Goal: Check status: Check status

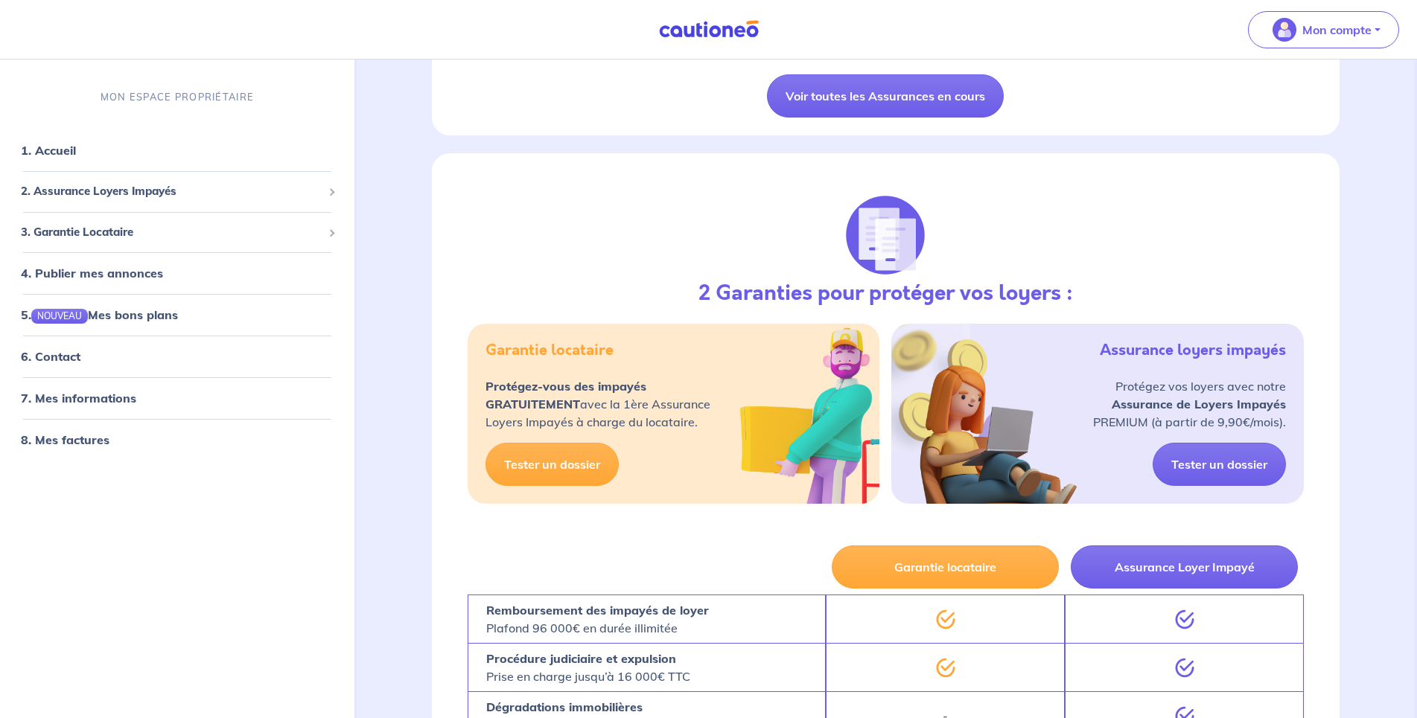
scroll to position [1186, 0]
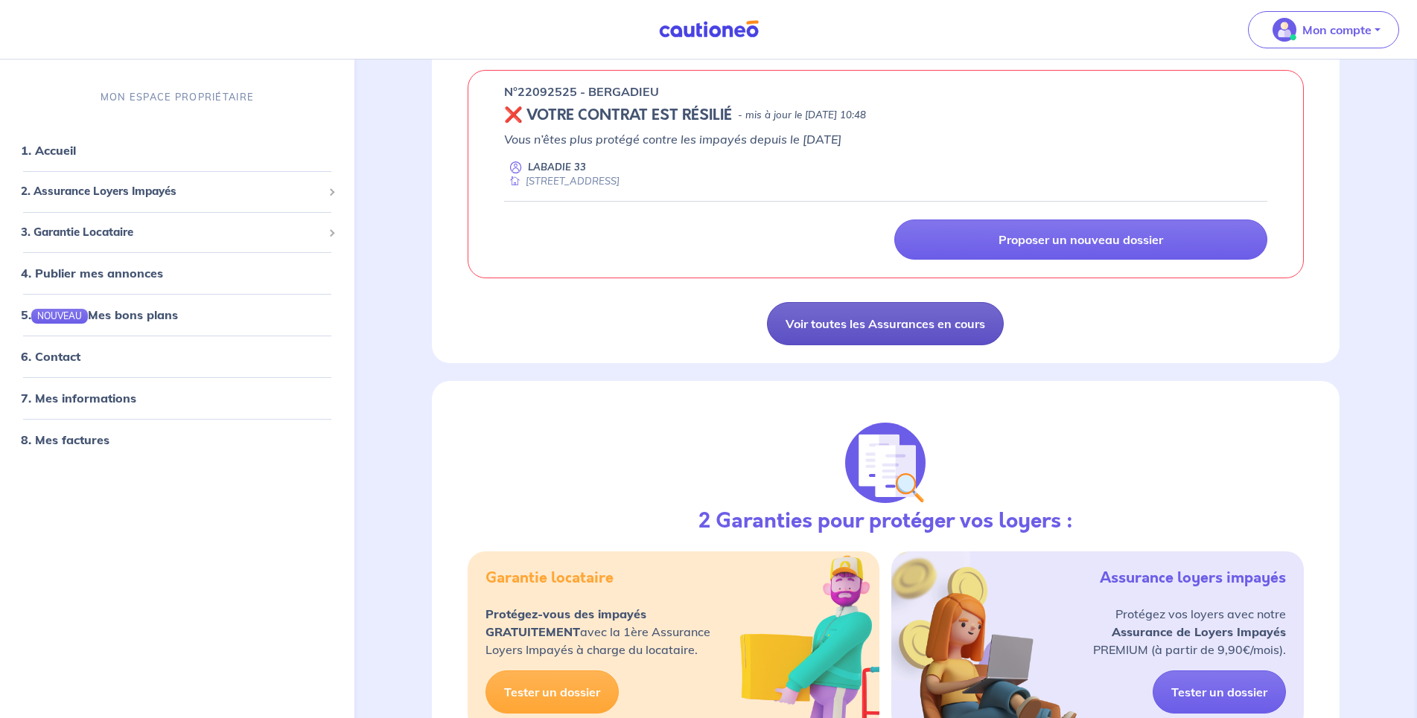
click at [818, 329] on link "Voir toutes les Assurances en cours" at bounding box center [885, 323] width 237 height 43
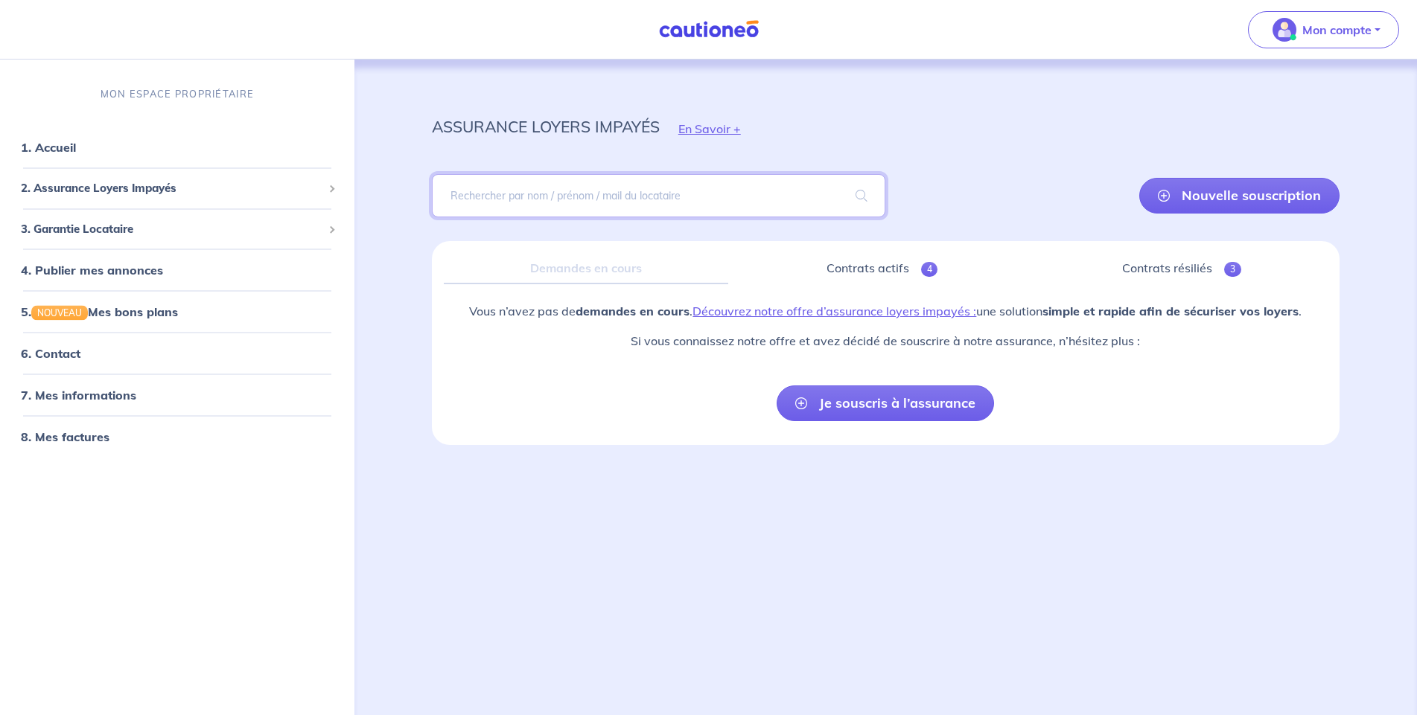
click at [474, 195] on input "search" at bounding box center [659, 195] width 454 height 43
type input "lacour"
click at [875, 195] on span at bounding box center [861, 196] width 48 height 42
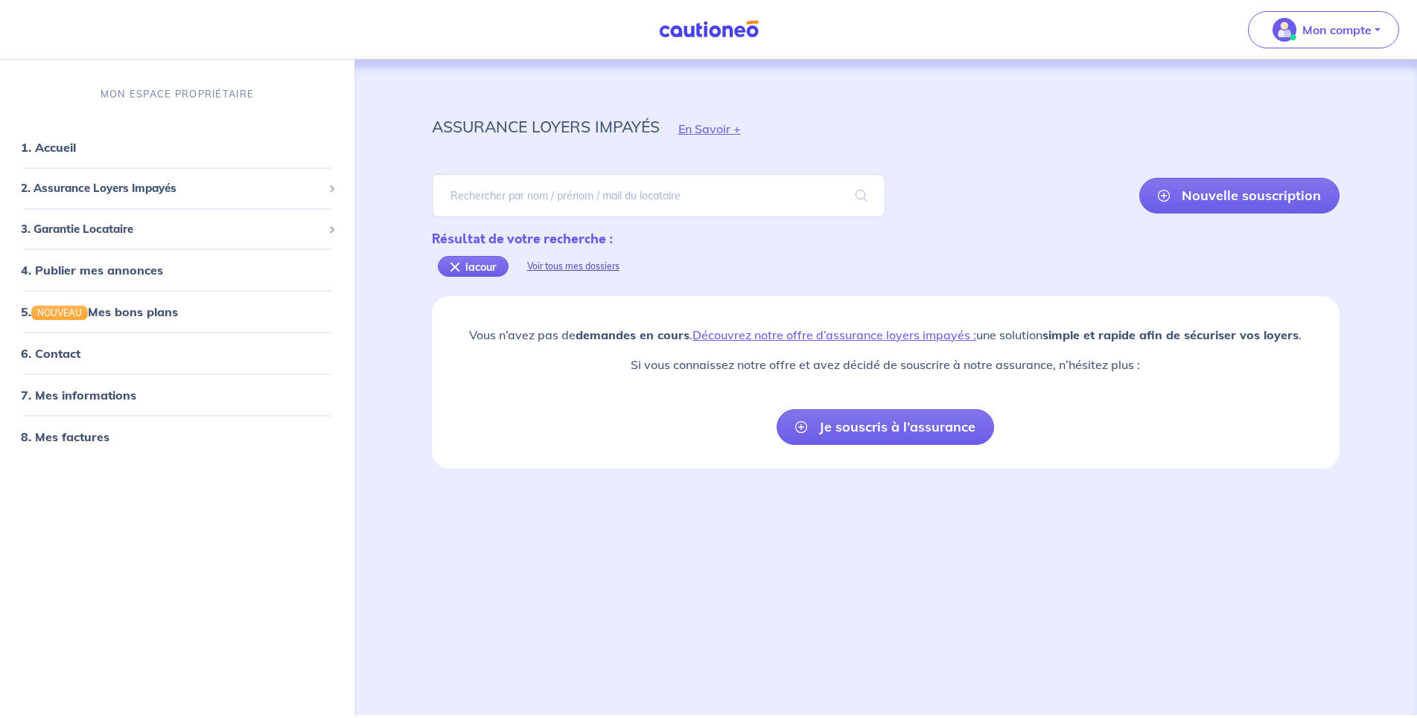
click at [553, 266] on div "Voir tous mes dossiers" at bounding box center [573, 267] width 130 height 36
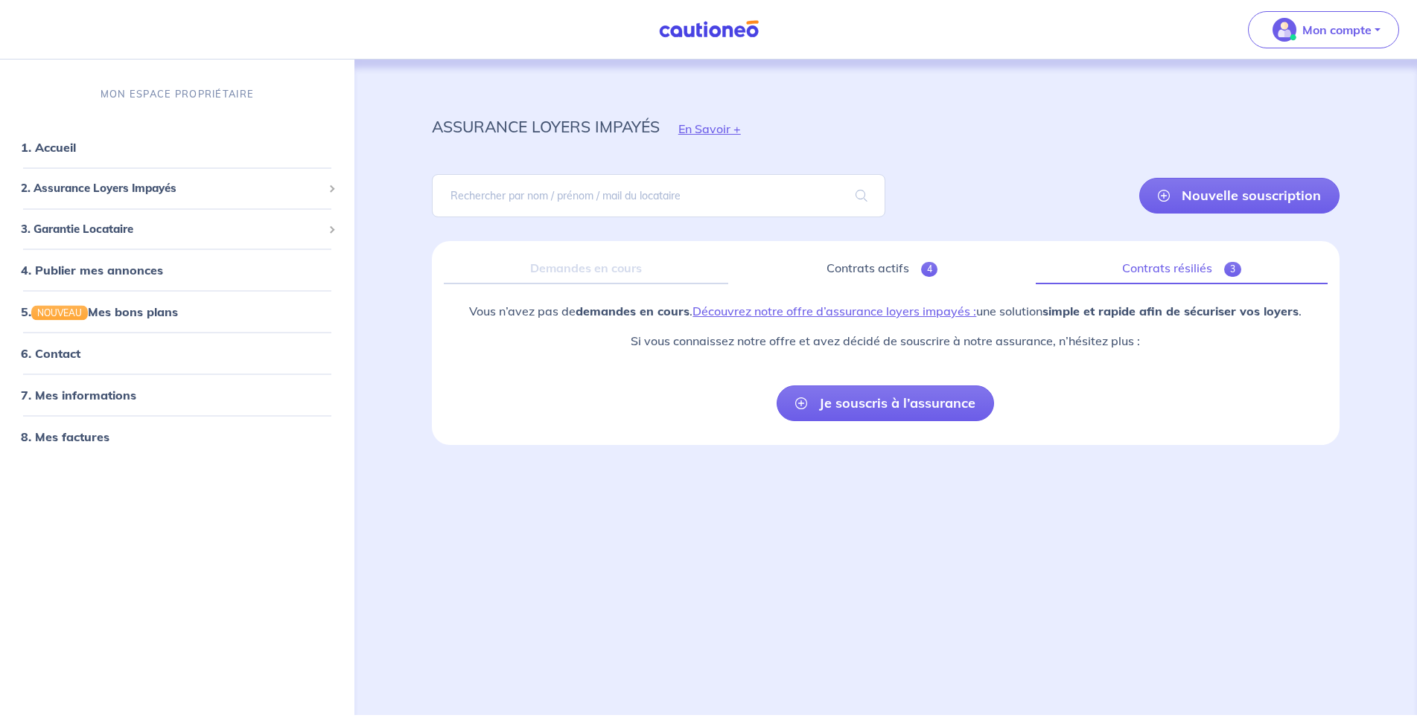
click at [1195, 262] on link "Contrats résiliés 3" at bounding box center [1181, 268] width 292 height 31
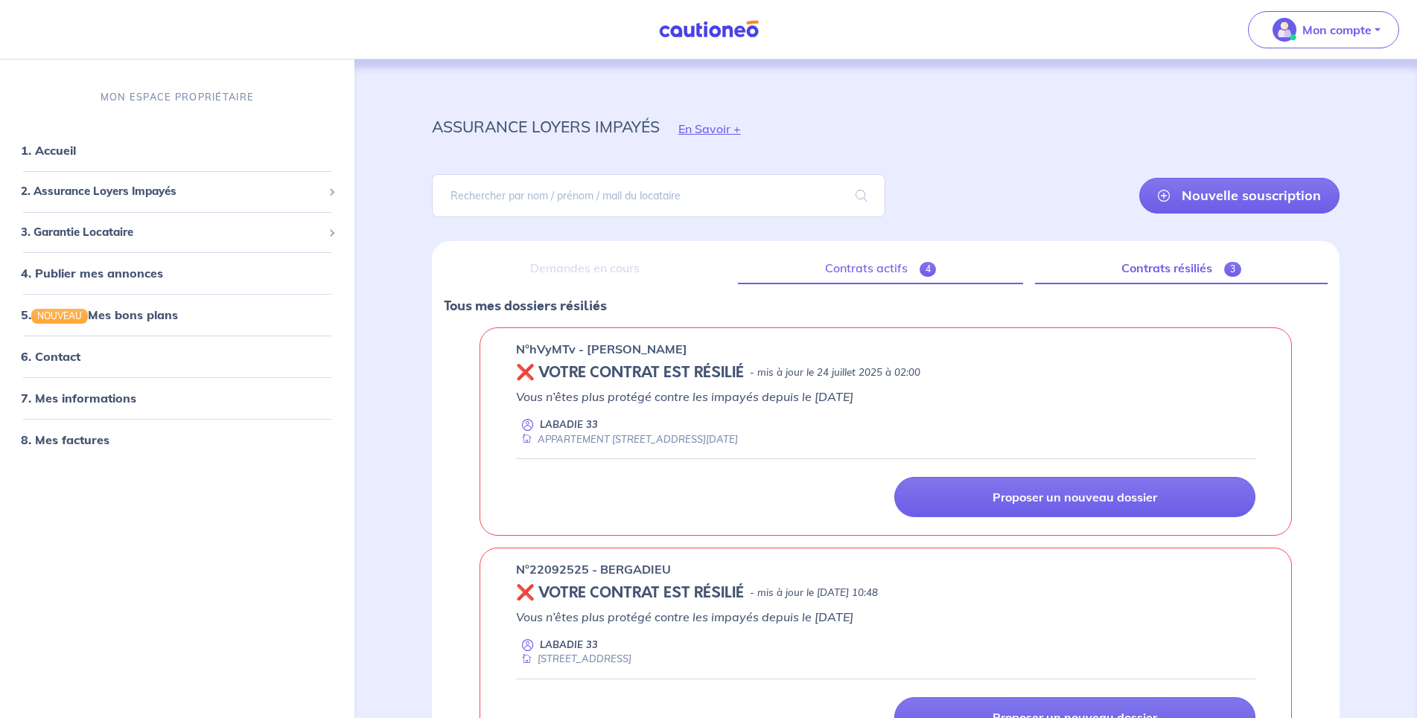
click at [835, 269] on link "Contrats actifs 4" at bounding box center [880, 268] width 284 height 31
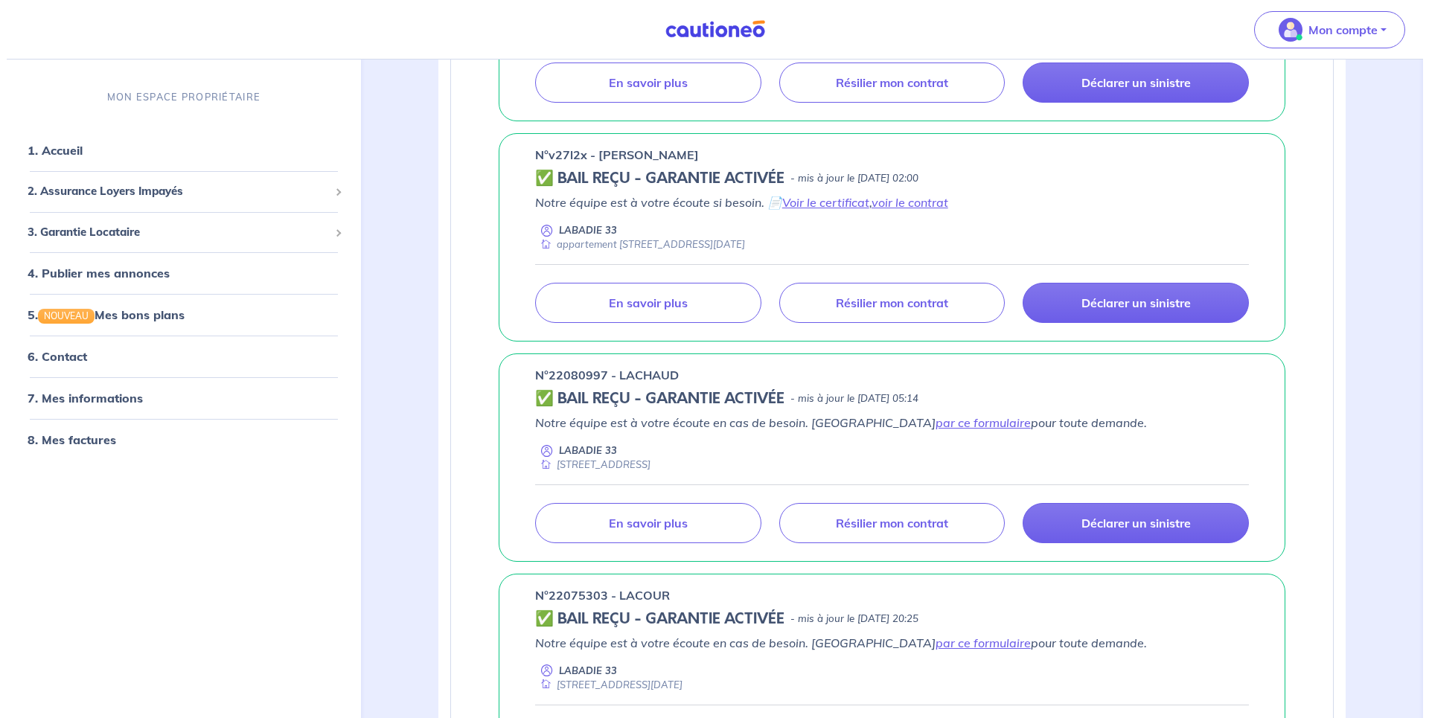
scroll to position [697, 0]
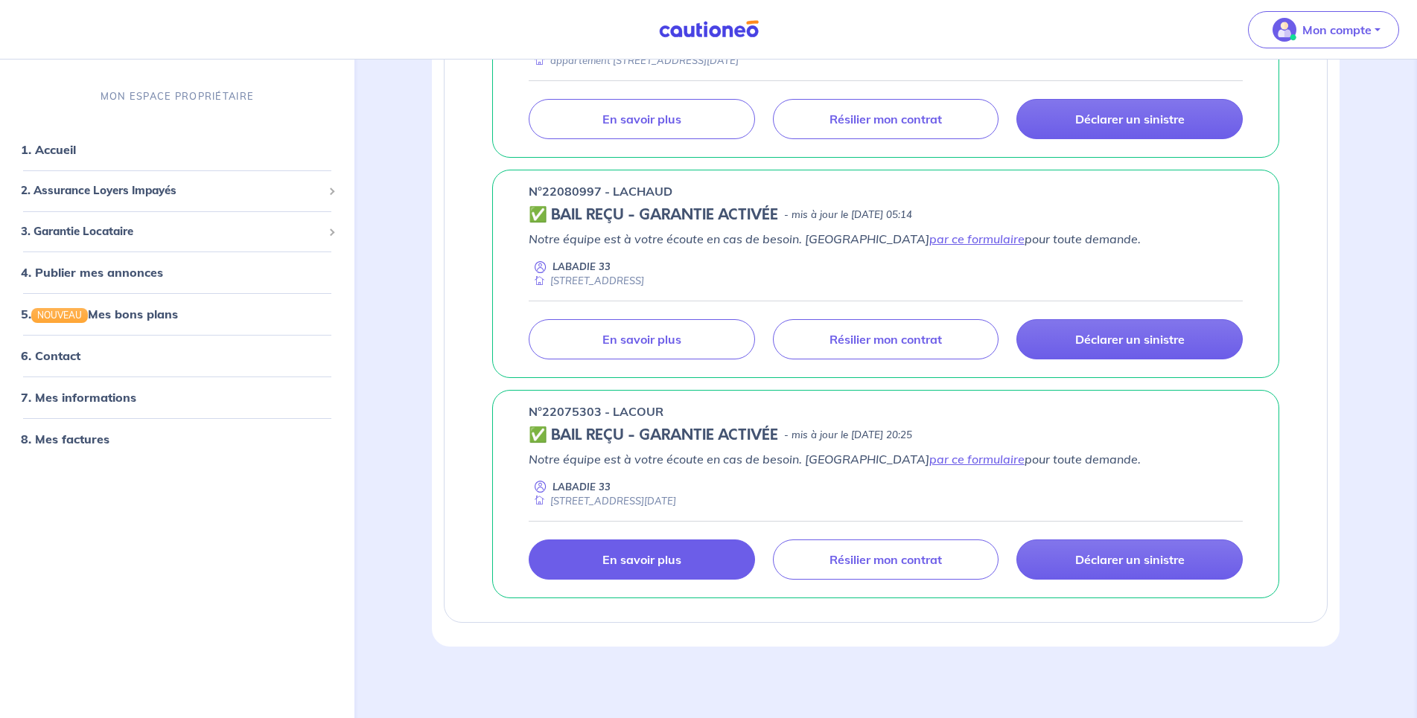
click at [606, 552] on p "En savoir plus" at bounding box center [641, 559] width 79 height 15
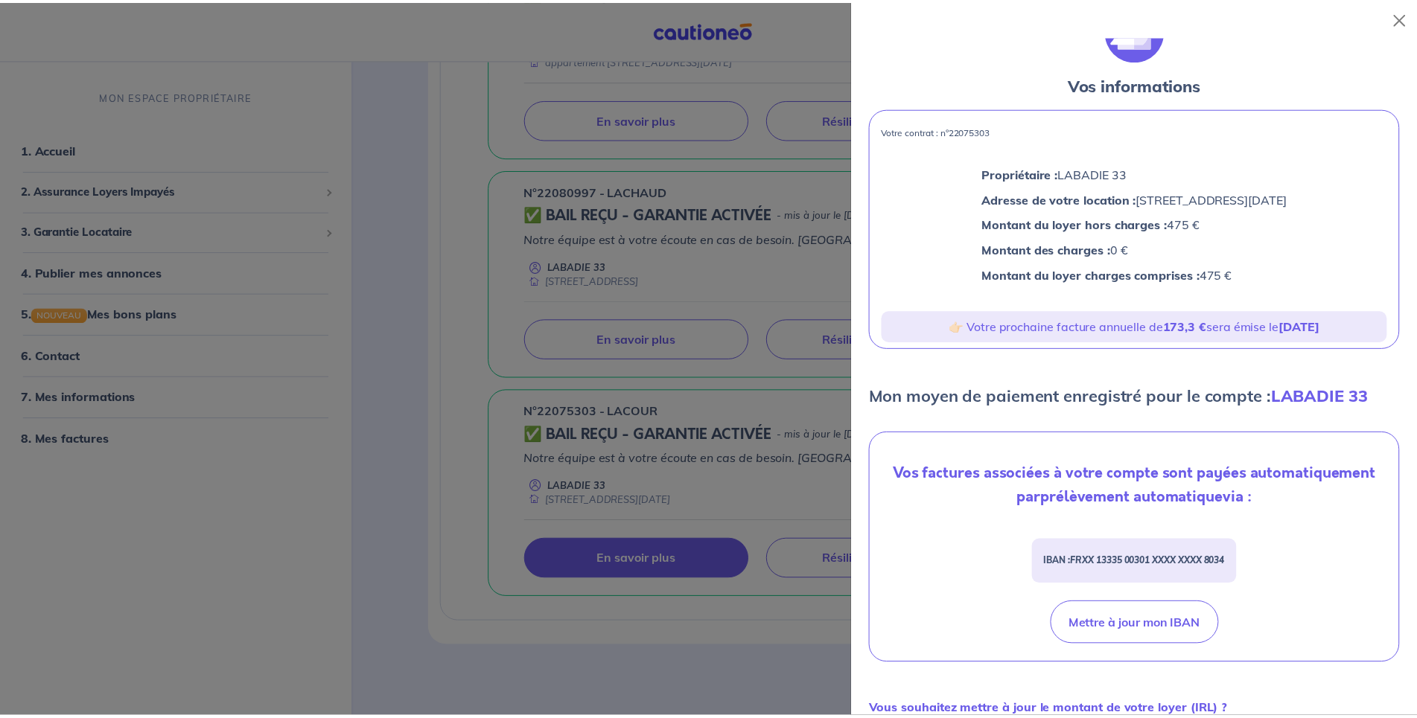
scroll to position [0, 0]
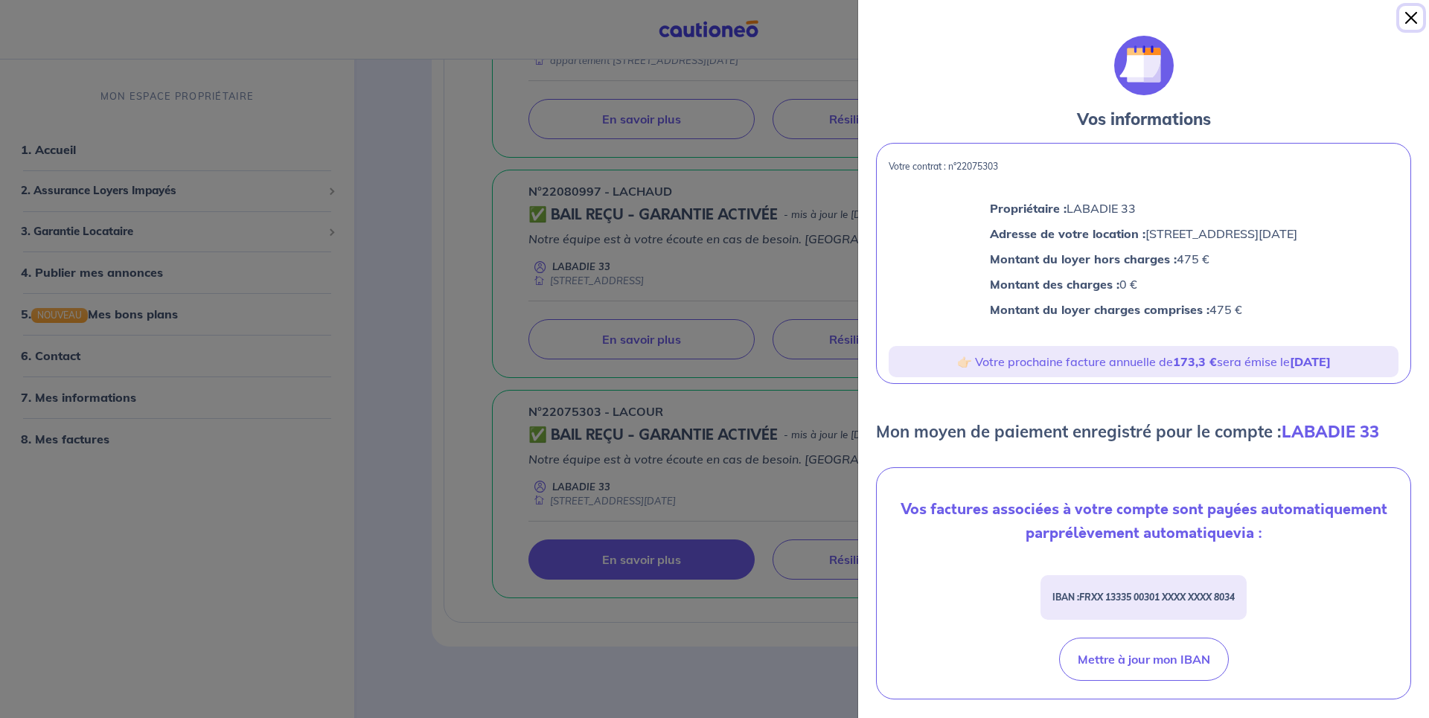
click at [1411, 13] on button "Close" at bounding box center [1412, 18] width 24 height 24
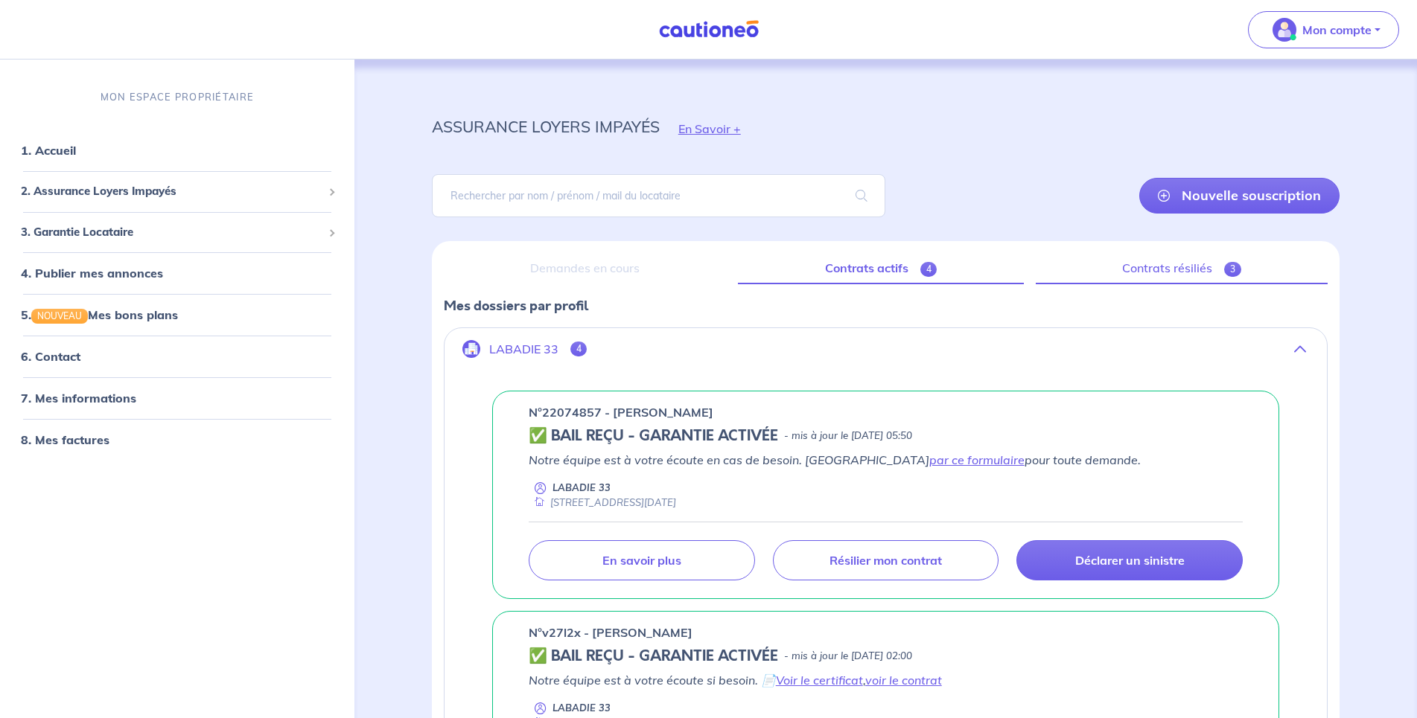
click at [1172, 278] on link "Contrats résiliés 3" at bounding box center [1181, 268] width 292 height 31
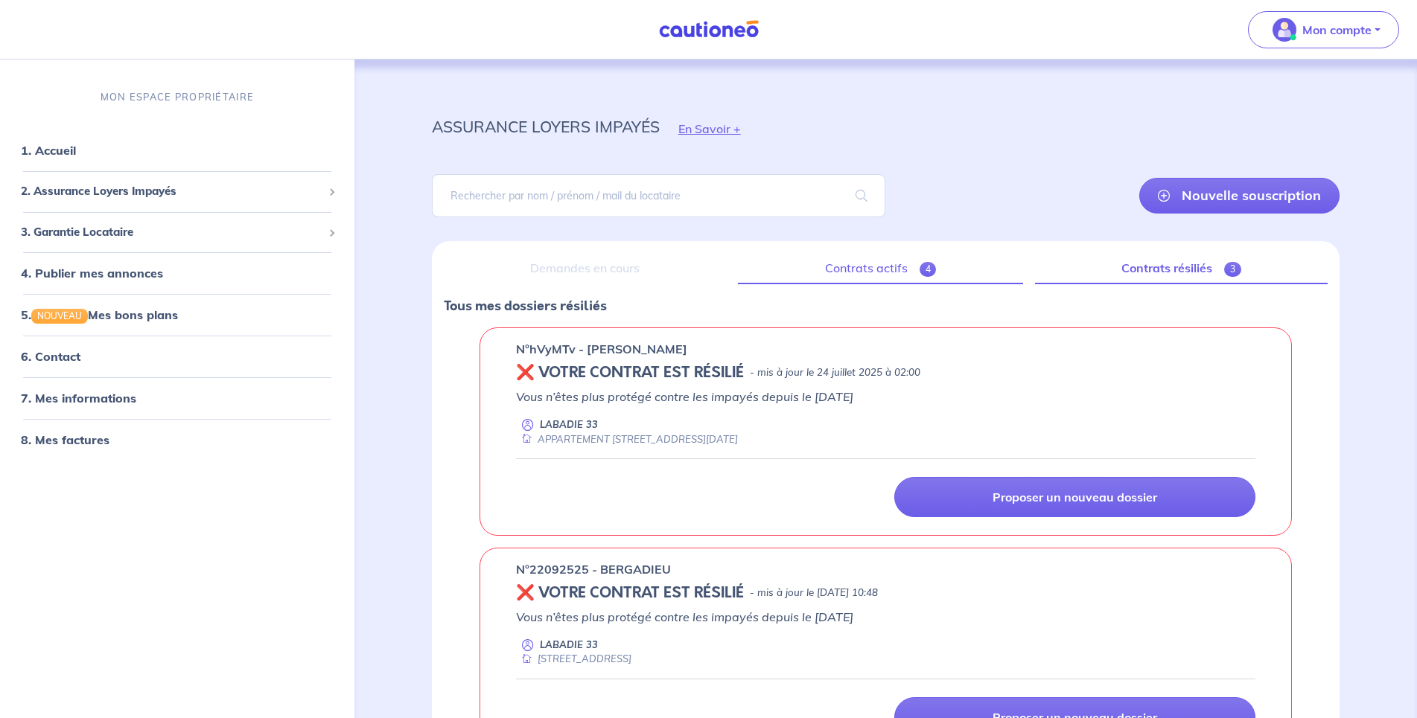
click at [854, 267] on link "Contrats actifs 4" at bounding box center [880, 268] width 284 height 31
